Goal: Communication & Community: Answer question/provide support

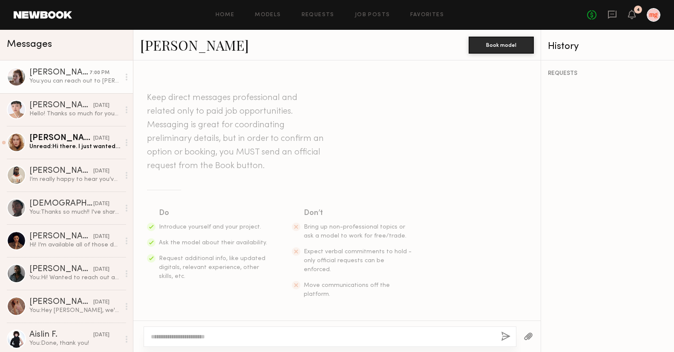
scroll to position [413, 0]
